Goal: Task Accomplishment & Management: Use online tool/utility

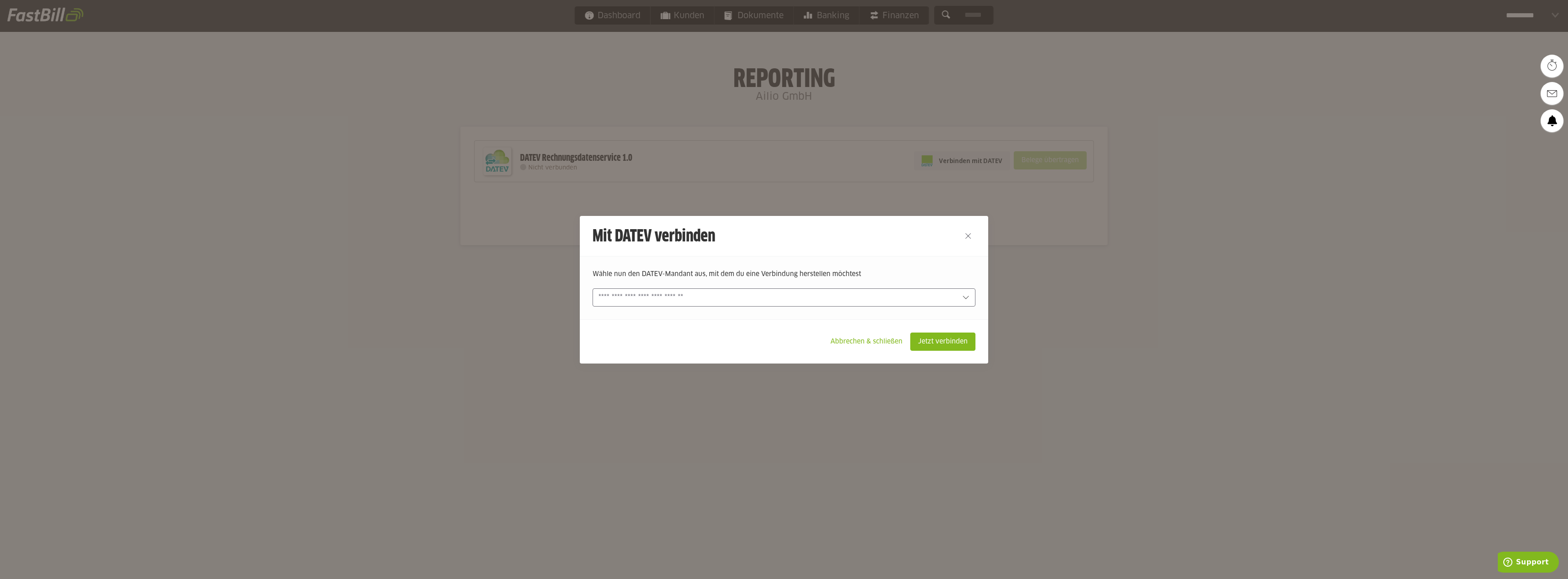
click at [767, 291] on div at bounding box center [783, 297] width 383 height 18
click at [723, 316] on slot "Ailio GmbH (710636-10467)" at bounding box center [786, 319] width 362 height 10
type input "**********"
click at [947, 339] on slot "Jetzt verbinden" at bounding box center [943, 341] width 65 height 17
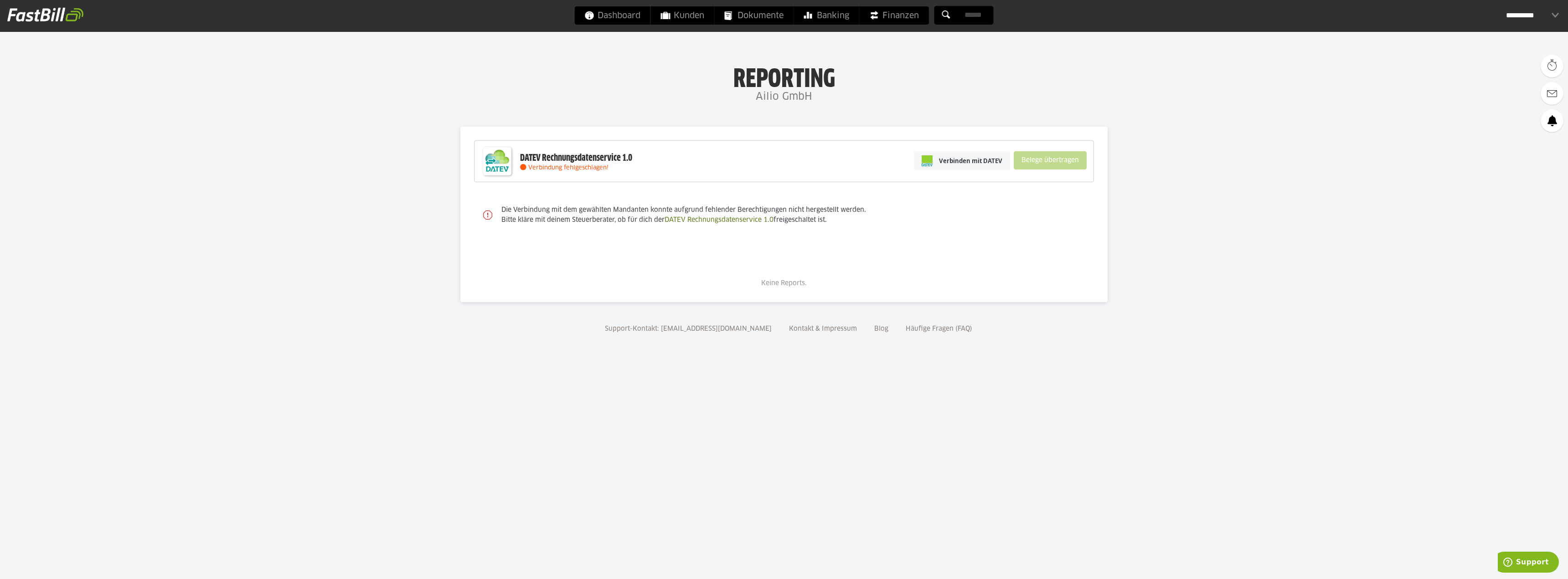
drag, startPoint x: 529, startPoint y: 208, endPoint x: 851, endPoint y: 226, distance: 322.5
click at [849, 218] on div "Die Verbindung mit dem gewählten Mandanten konnte aufgrund fehlender Berechtigu…" at bounding box center [793, 215] width 601 height 39
click at [860, 245] on div "DATEV Rechnungsdatenservice 1.0 Verbindung fehlgeschlagen! Verbinden mit DATEV …" at bounding box center [784, 214] width 620 height 148
click at [638, 16] on span "Dashboard" at bounding box center [612, 15] width 55 height 18
